Goal: Download file/media

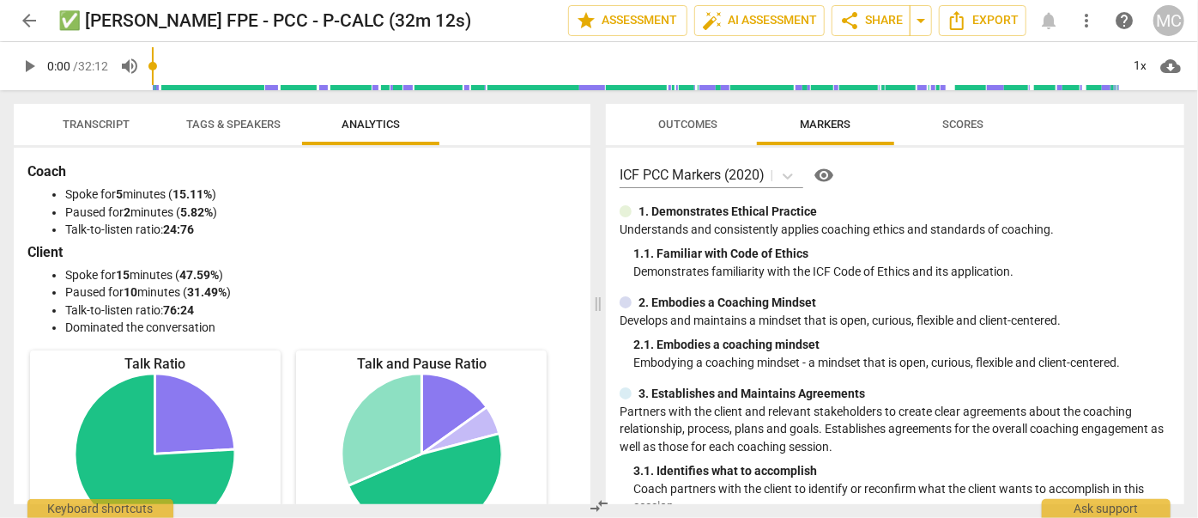
click at [27, 15] on span "arrow_back" at bounding box center [29, 20] width 21 height 21
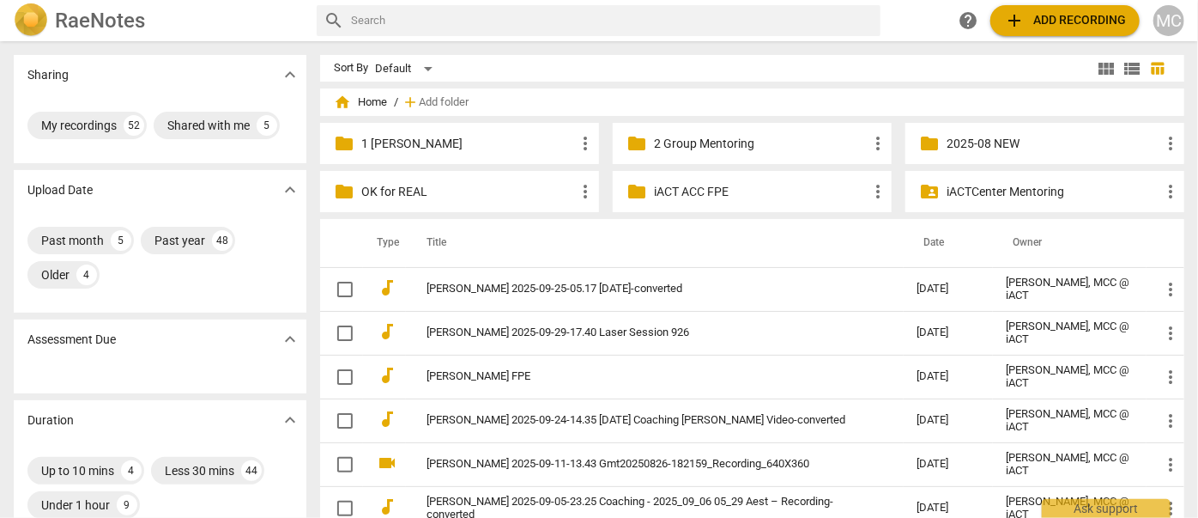
click at [414, 152] on div "folder 1 Matthew Mentoring more_vert" at bounding box center [459, 143] width 279 height 41
click at [403, 128] on div "folder 1 Matthew Mentoring more_vert" at bounding box center [459, 143] width 279 height 41
click at [423, 141] on p "1 [PERSON_NAME]" at bounding box center [468, 144] width 214 height 18
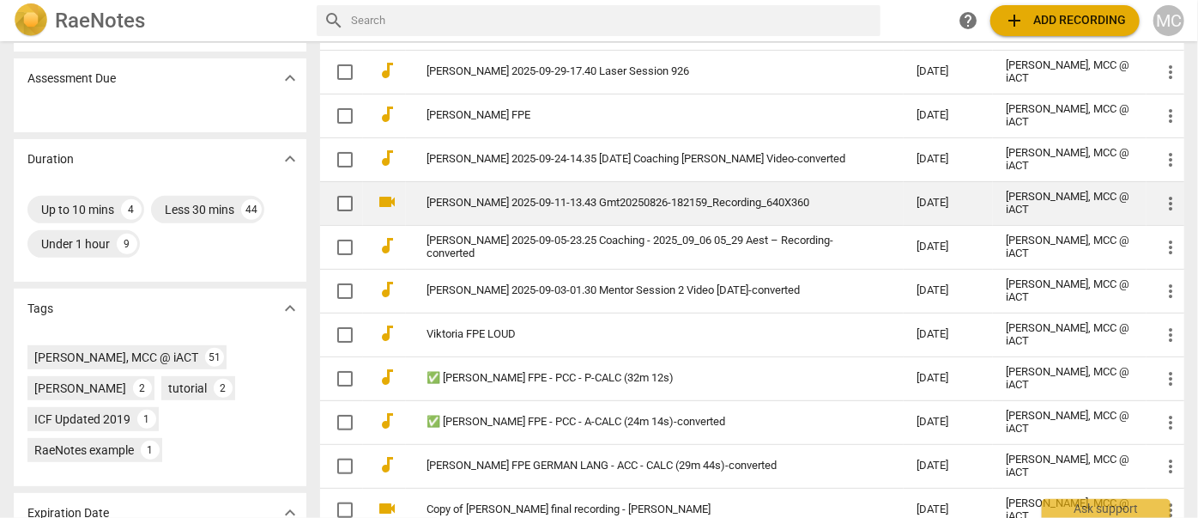
scroll to position [312, 0]
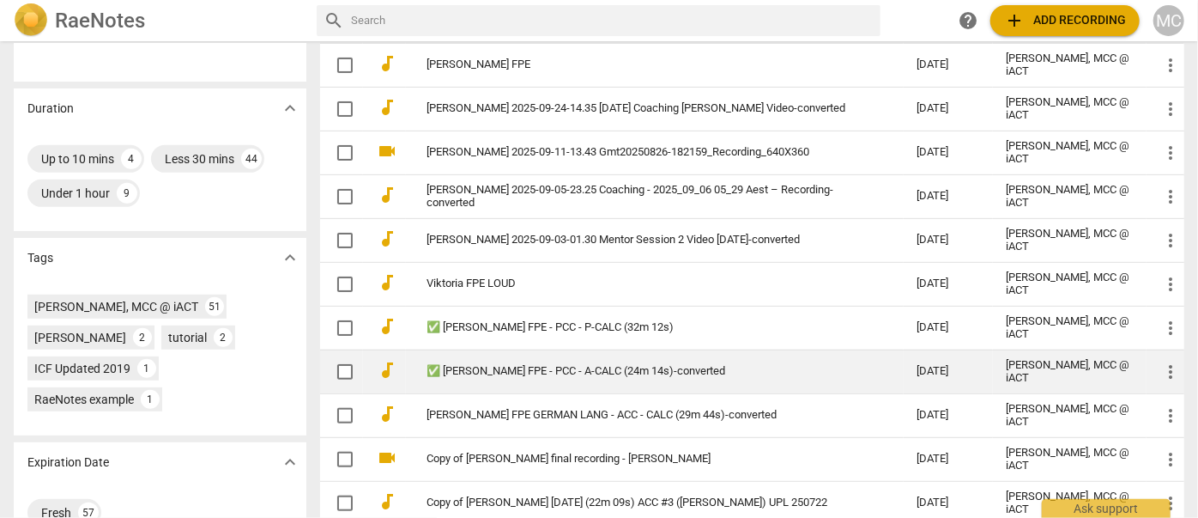
click at [539, 373] on link "✅ [PERSON_NAME] FPE - PCC - A-CALC (24m 14s)-converted" at bounding box center [641, 371] width 429 height 13
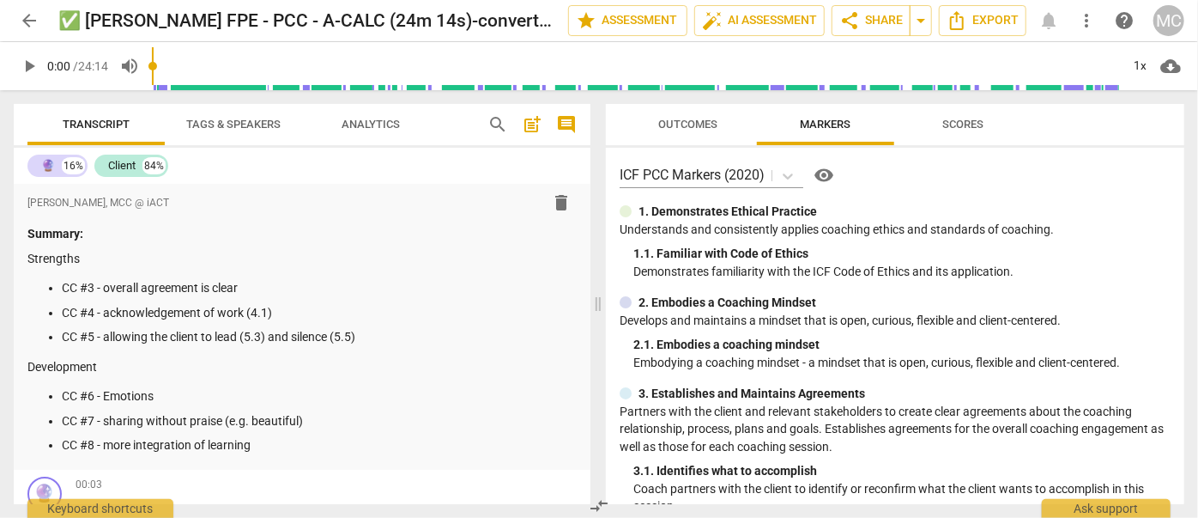
click at [345, 126] on span "Analytics" at bounding box center [371, 124] width 58 height 13
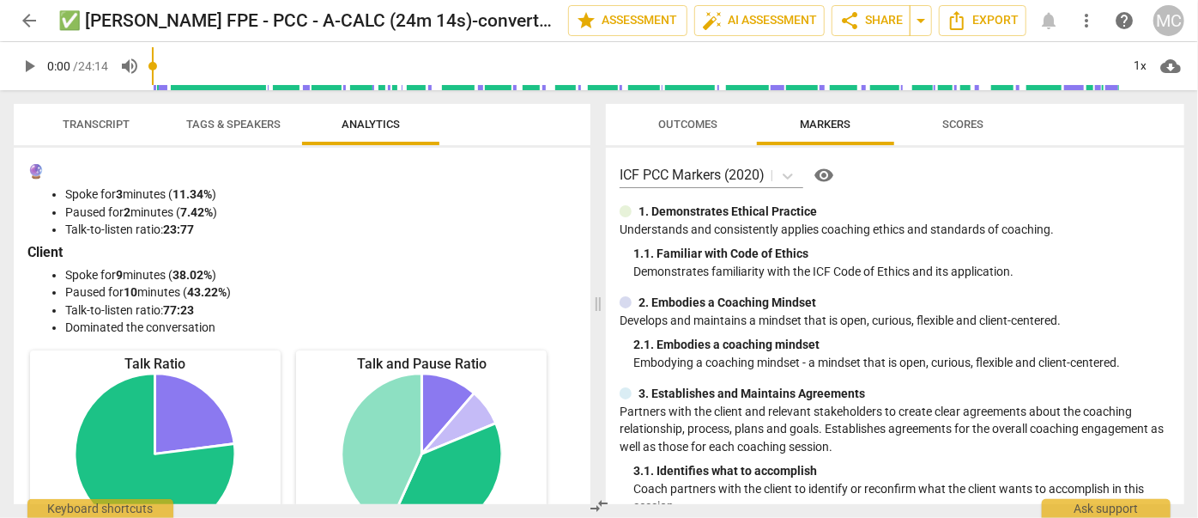
click at [251, 121] on span "Tags & Speakers" at bounding box center [233, 124] width 94 height 13
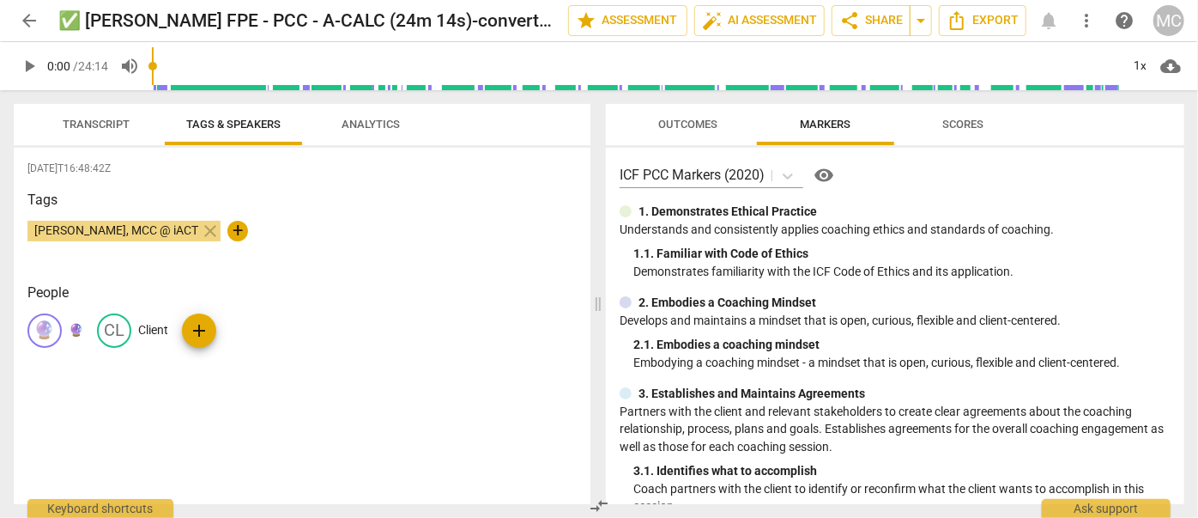
click at [62, 326] on div "🔮 🔮" at bounding box center [55, 330] width 56 height 34
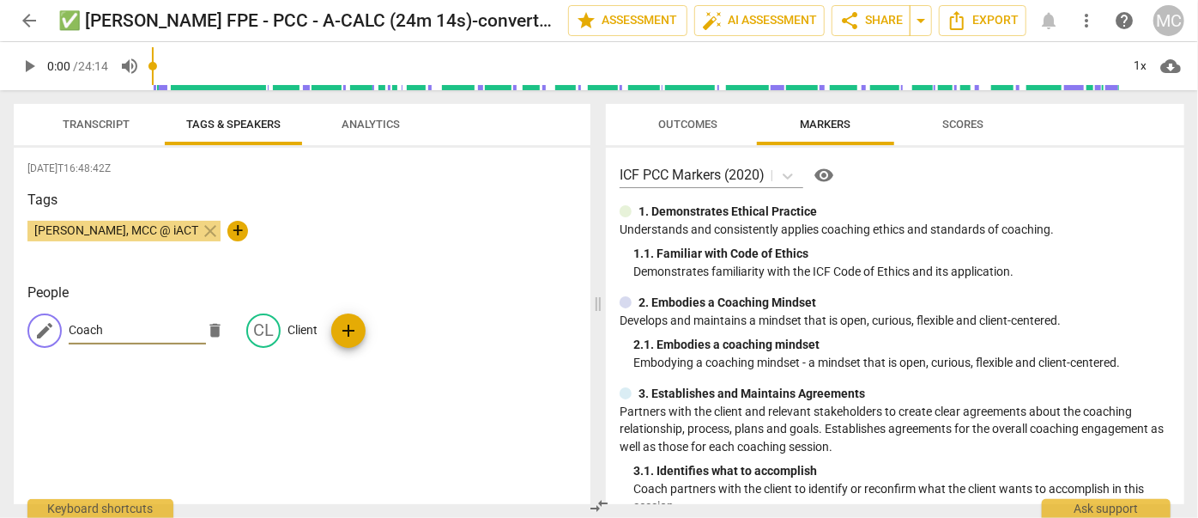
type input "Coach"
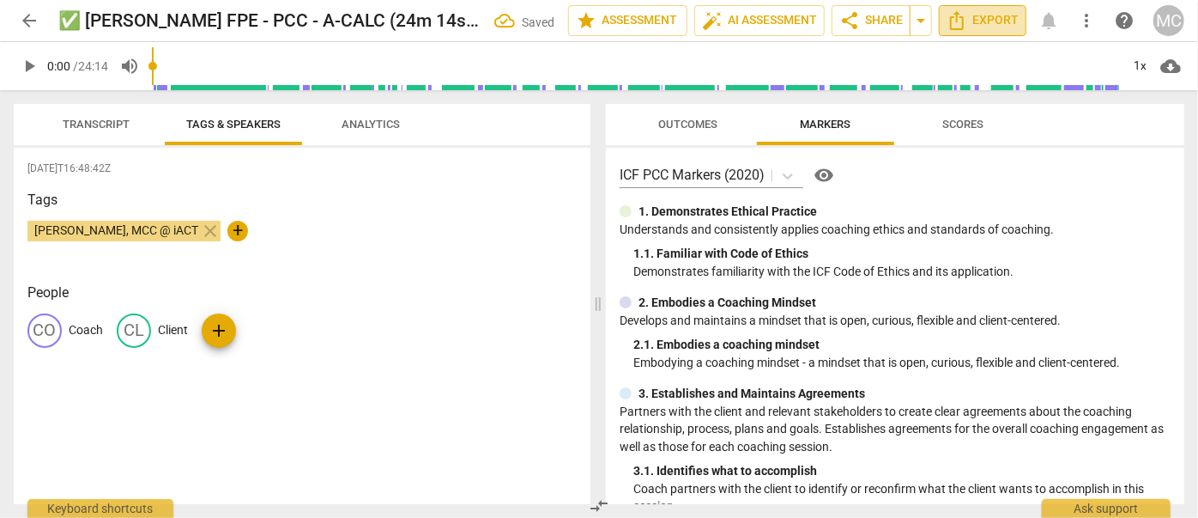
click at [990, 9] on button "Export" at bounding box center [983, 20] width 88 height 31
click at [114, 130] on span "Transcript" at bounding box center [96, 124] width 67 height 13
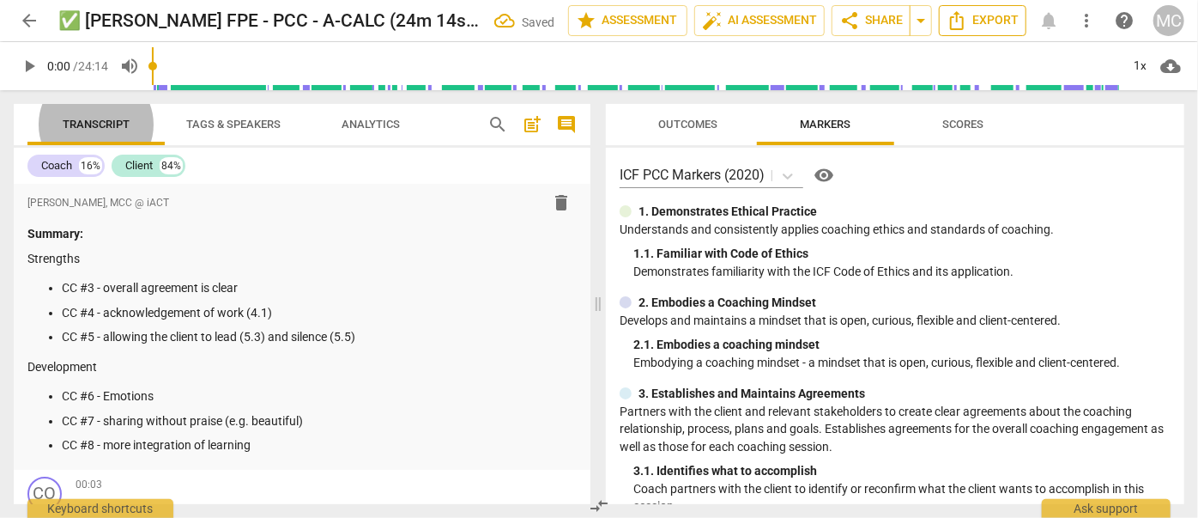
click at [994, 13] on span "Export" at bounding box center [983, 20] width 72 height 21
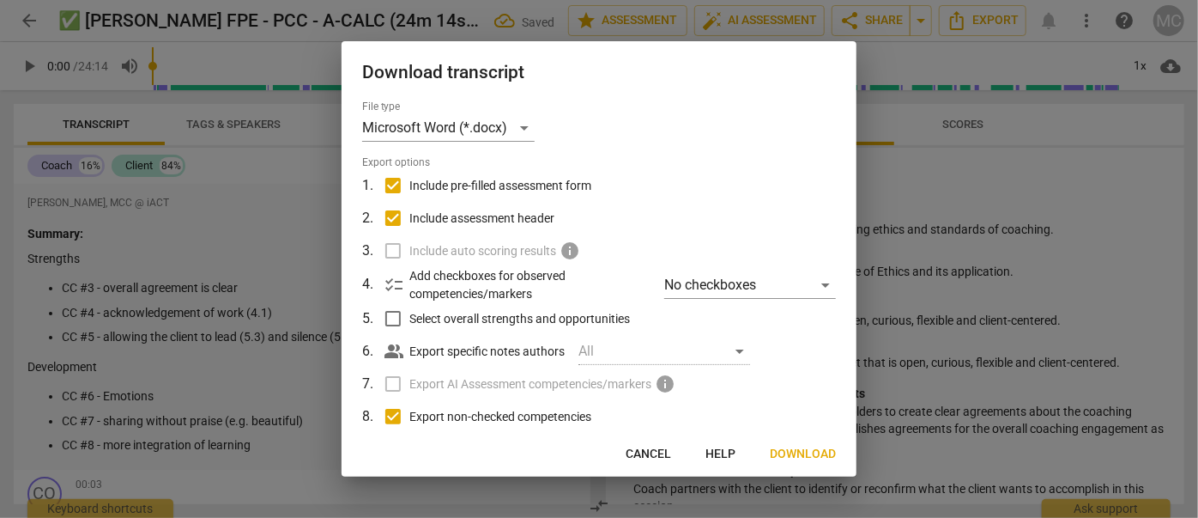
click at [813, 448] on span "Download" at bounding box center [803, 453] width 66 height 17
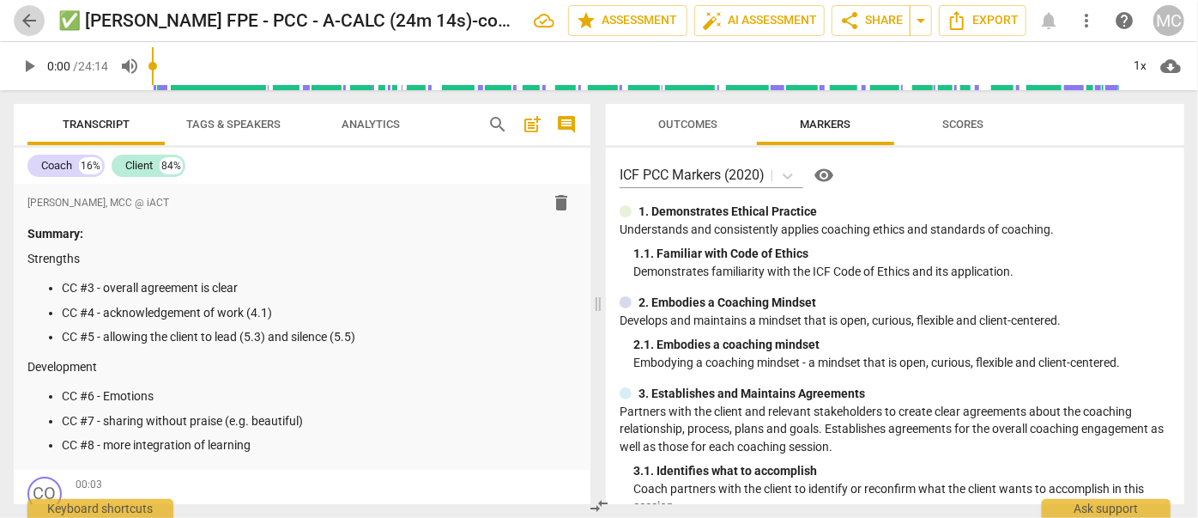
click at [21, 17] on span "arrow_back" at bounding box center [29, 20] width 21 height 21
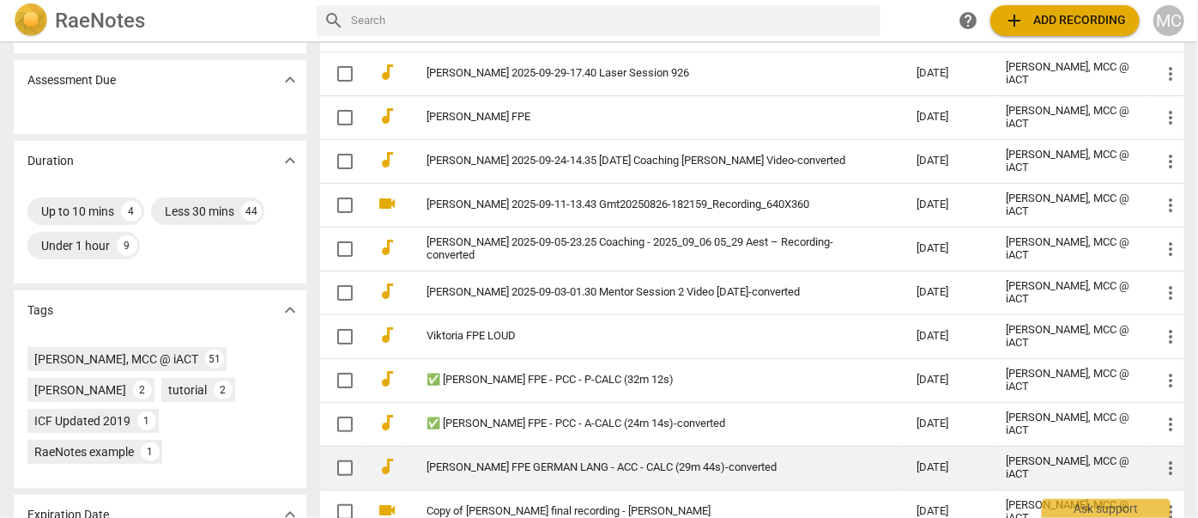
scroll to position [312, 0]
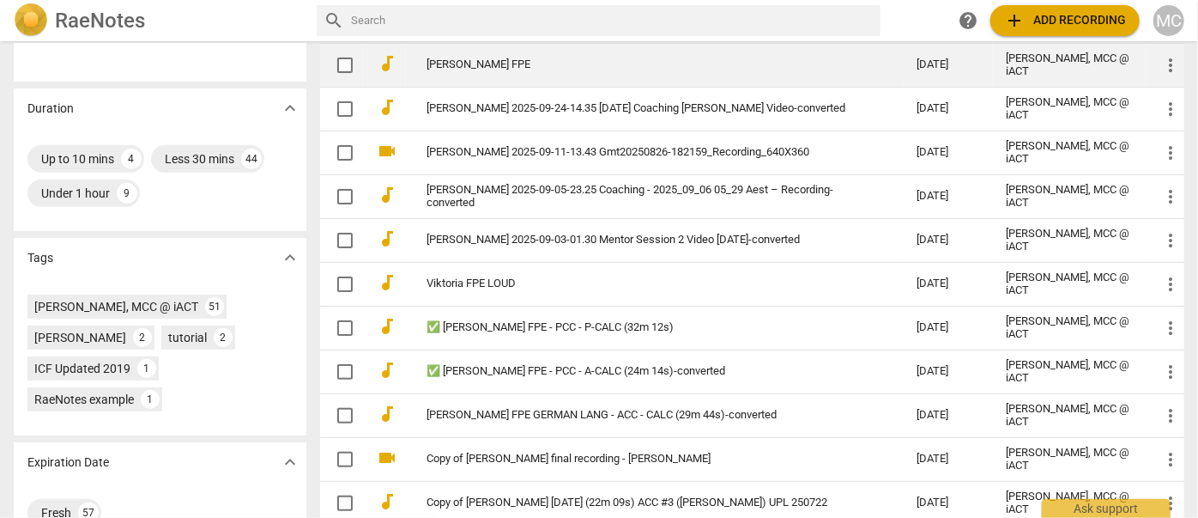
click at [464, 58] on link "[PERSON_NAME] FPE" at bounding box center [641, 64] width 429 height 13
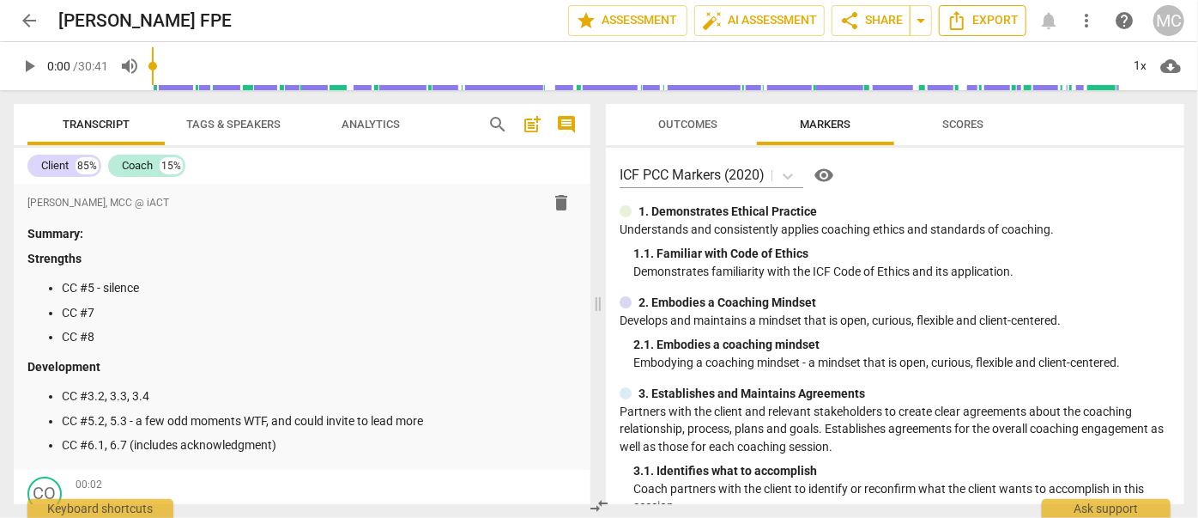
click at [997, 20] on span "Export" at bounding box center [983, 20] width 72 height 21
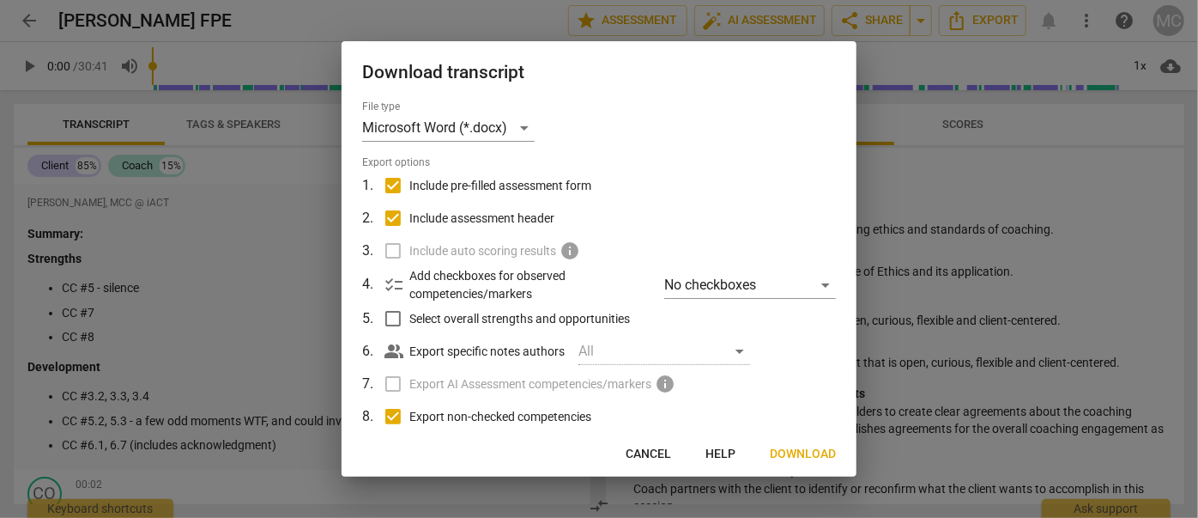
click at [832, 463] on button "Download" at bounding box center [803, 454] width 94 height 31
